Goal: Task Accomplishment & Management: Use online tool/utility

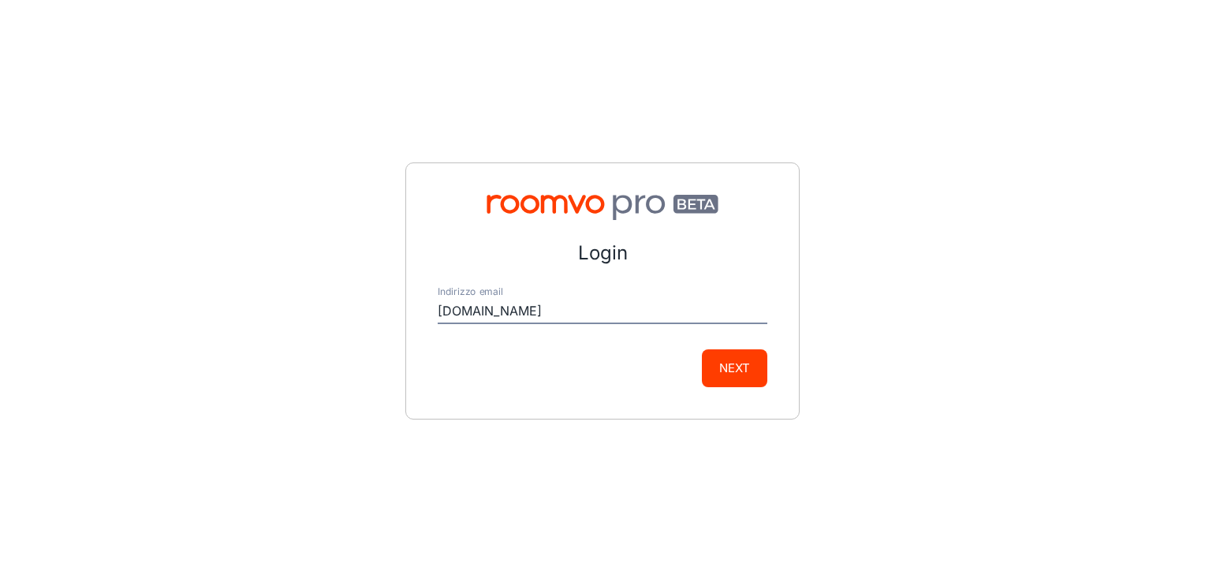
type input "[PERSON_NAME][EMAIL_ADDRESS][DOMAIN_NAME]"
click at [734, 368] on button "Next" at bounding box center [734, 368] width 65 height 38
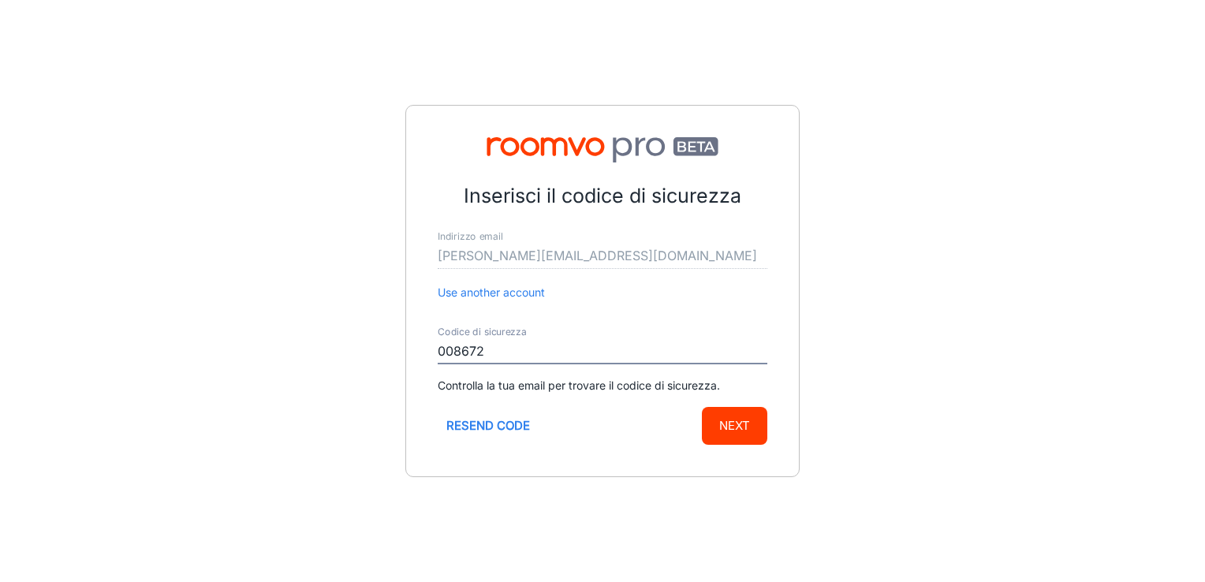
type input "008672"
click at [732, 453] on div "Inserisci il codice di sicurezza Indirizzo email [PERSON_NAME][EMAIL_ADDRESS][D…" at bounding box center [602, 291] width 394 height 372
click at [735, 430] on button "Next" at bounding box center [734, 426] width 65 height 38
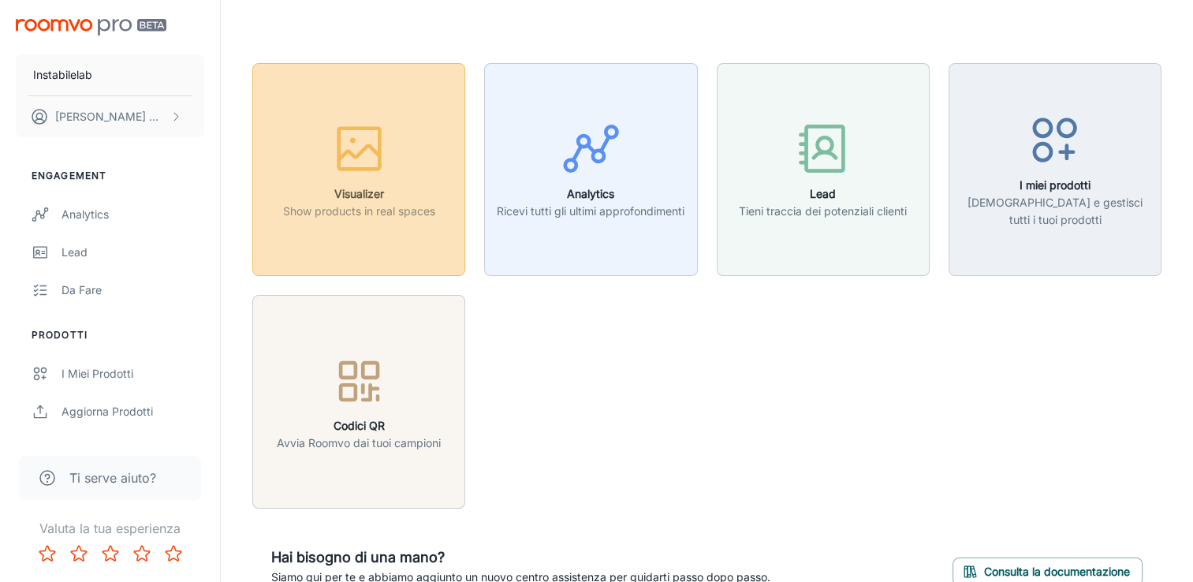
click at [328, 148] on div "button" at bounding box center [359, 151] width 152 height 65
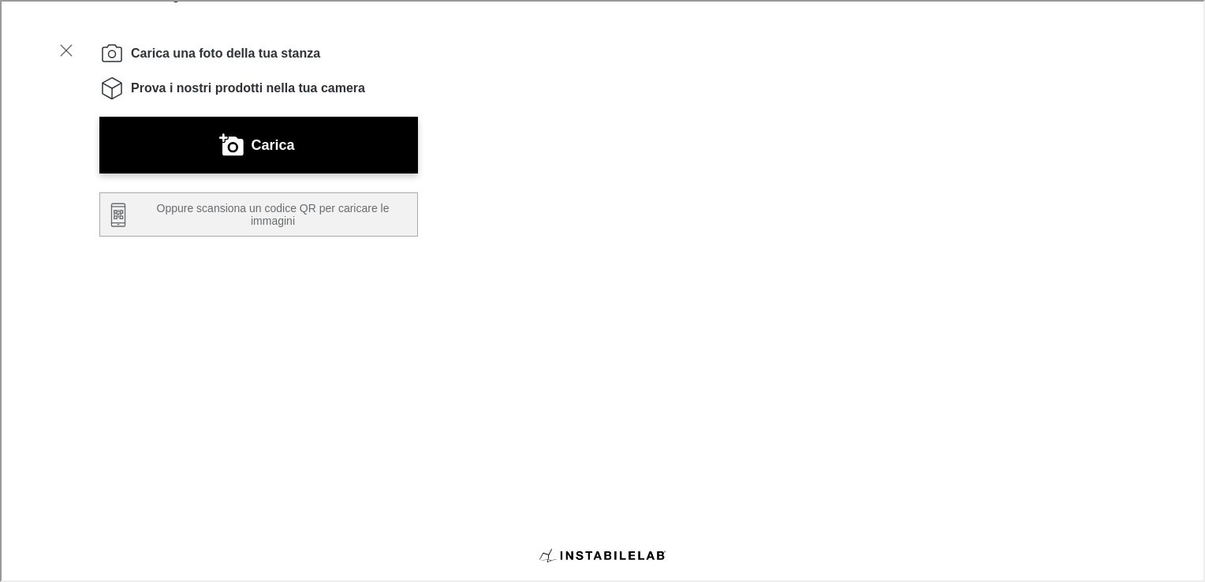
scroll to position [54, 0]
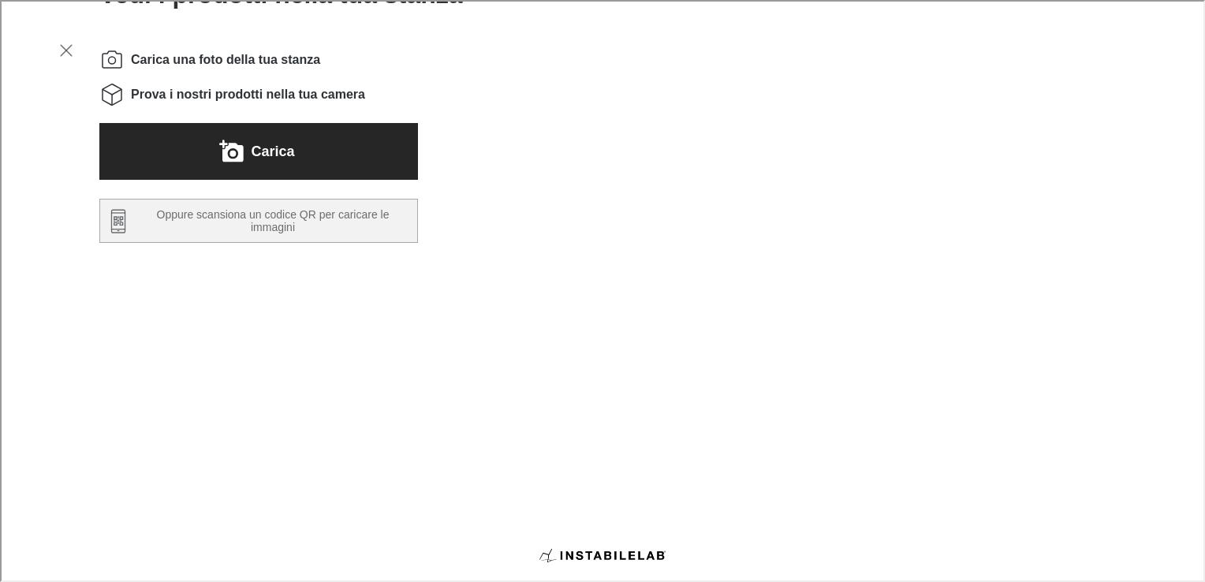
click at [342, 160] on button "Carica" at bounding box center [257, 149] width 319 height 57
